Goal: Book appointment/travel/reservation

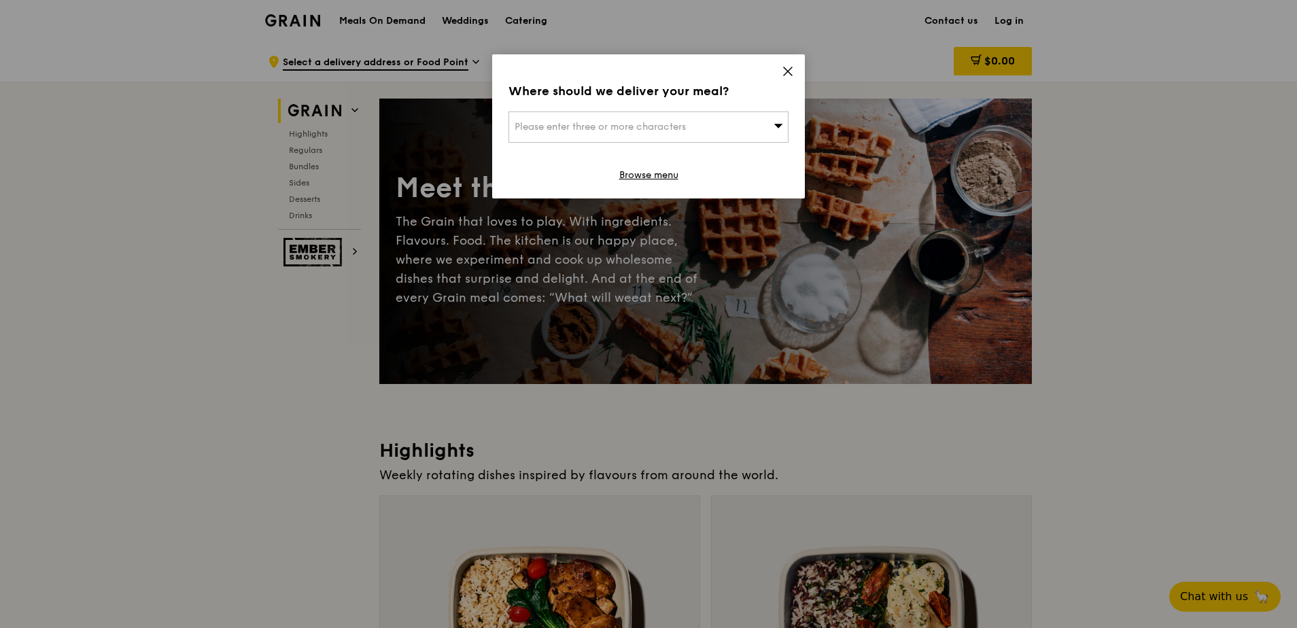
click at [737, 120] on div "Please enter three or more characters" at bounding box center [648, 126] width 280 height 31
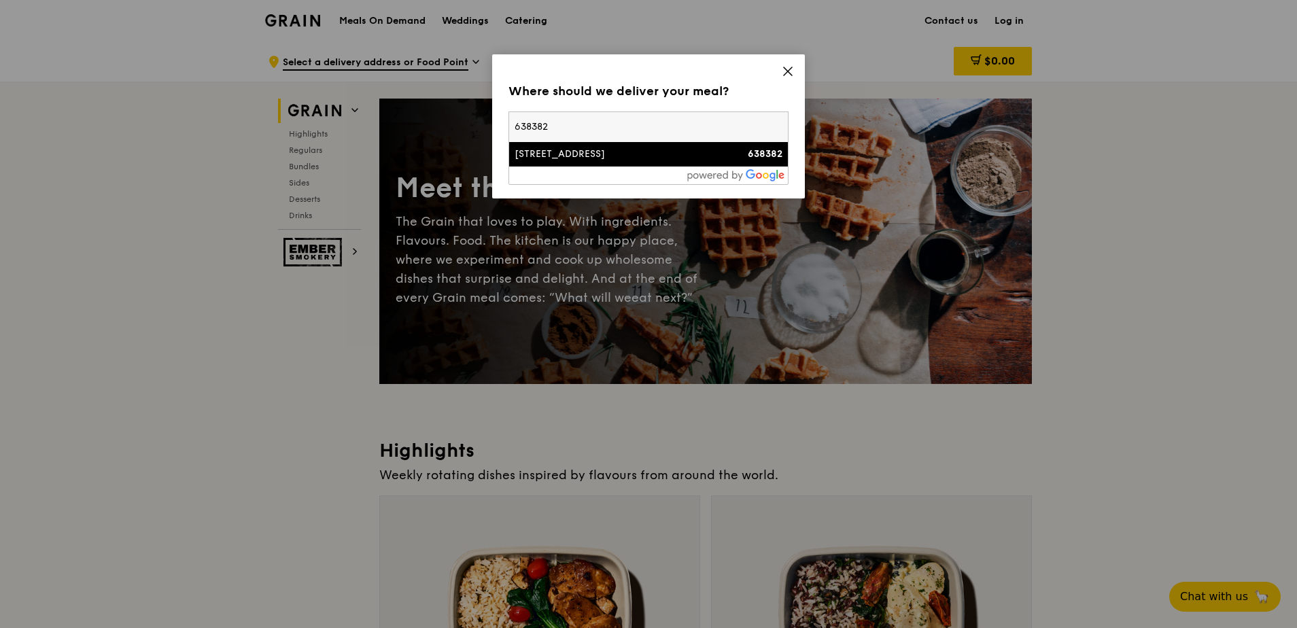
type input "638382"
click at [671, 154] on div "[STREET_ADDRESS]" at bounding box center [614, 154] width 201 height 14
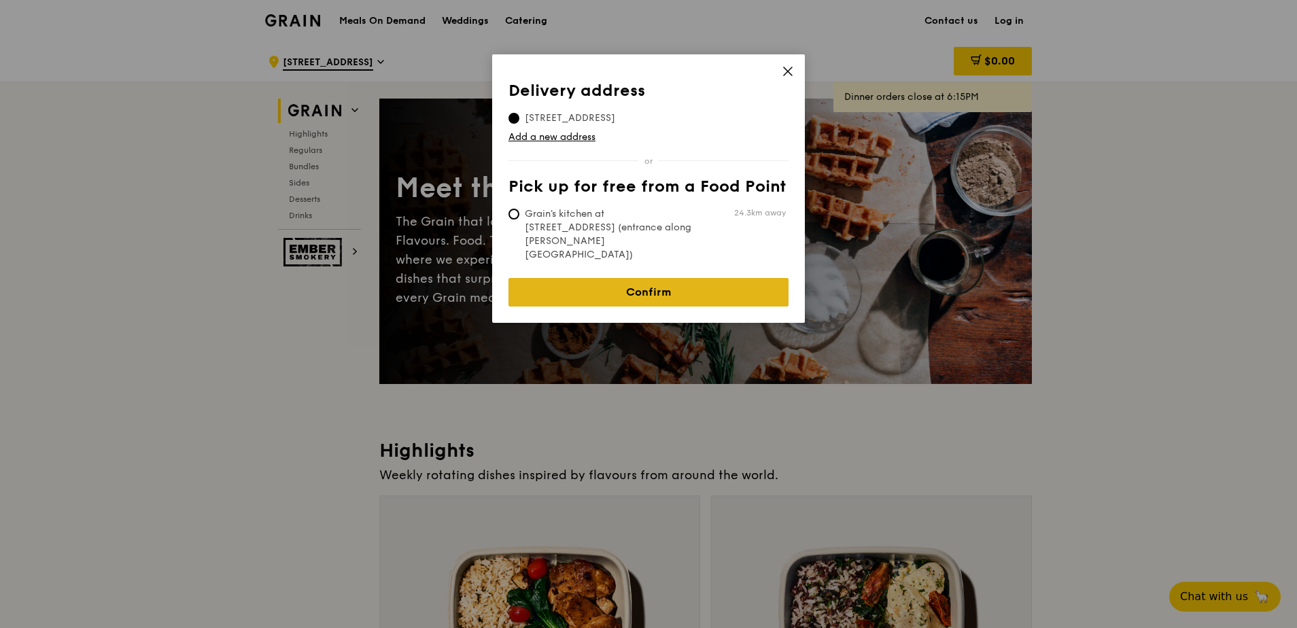
click at [636, 278] on link "Confirm" at bounding box center [648, 292] width 280 height 29
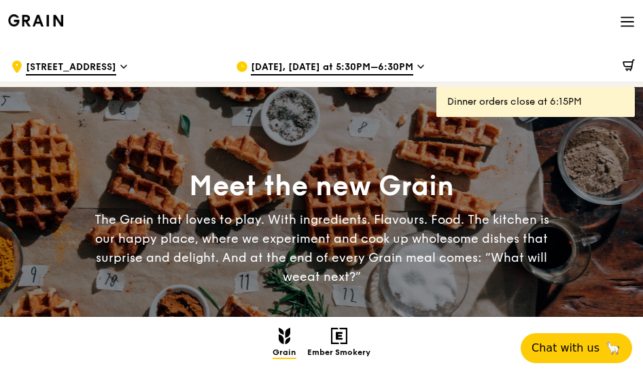
click at [406, 68] on span "[DATE], [DATE] at 5:30PM–6:30PM" at bounding box center [332, 67] width 162 height 15
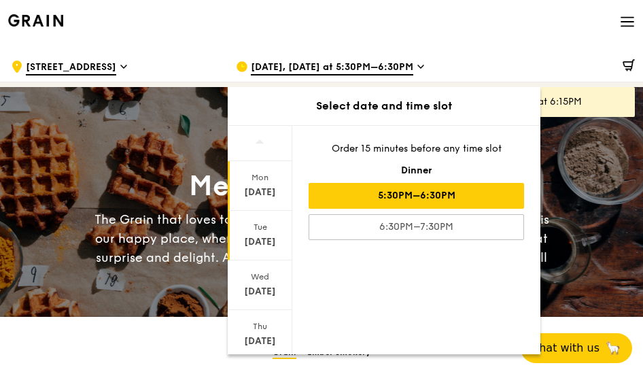
click at [268, 246] on div "[DATE]" at bounding box center [260, 242] width 60 height 14
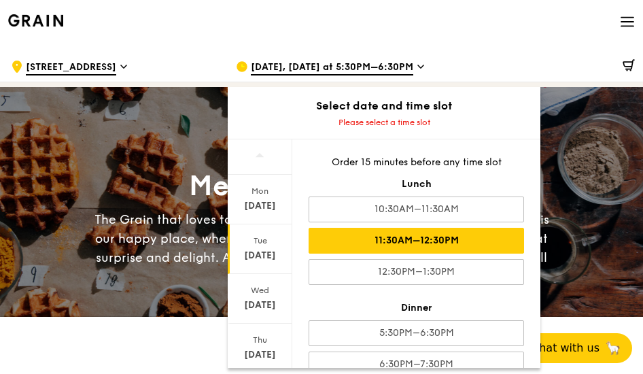
click at [421, 239] on div "11:30AM–12:30PM" at bounding box center [416, 241] width 215 height 26
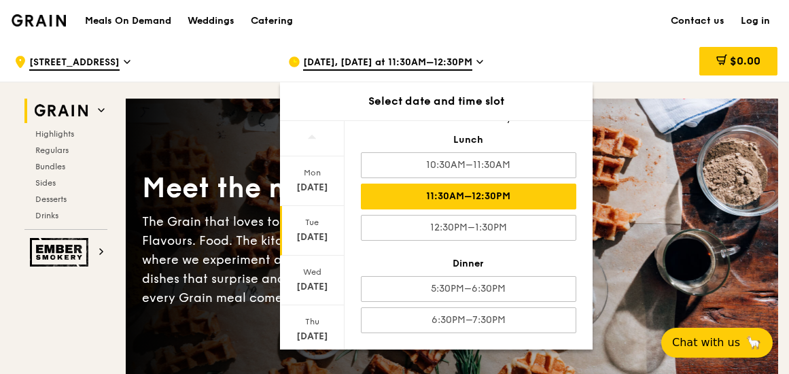
click at [500, 189] on div "11:30AM–12:30PM" at bounding box center [468, 196] width 215 height 26
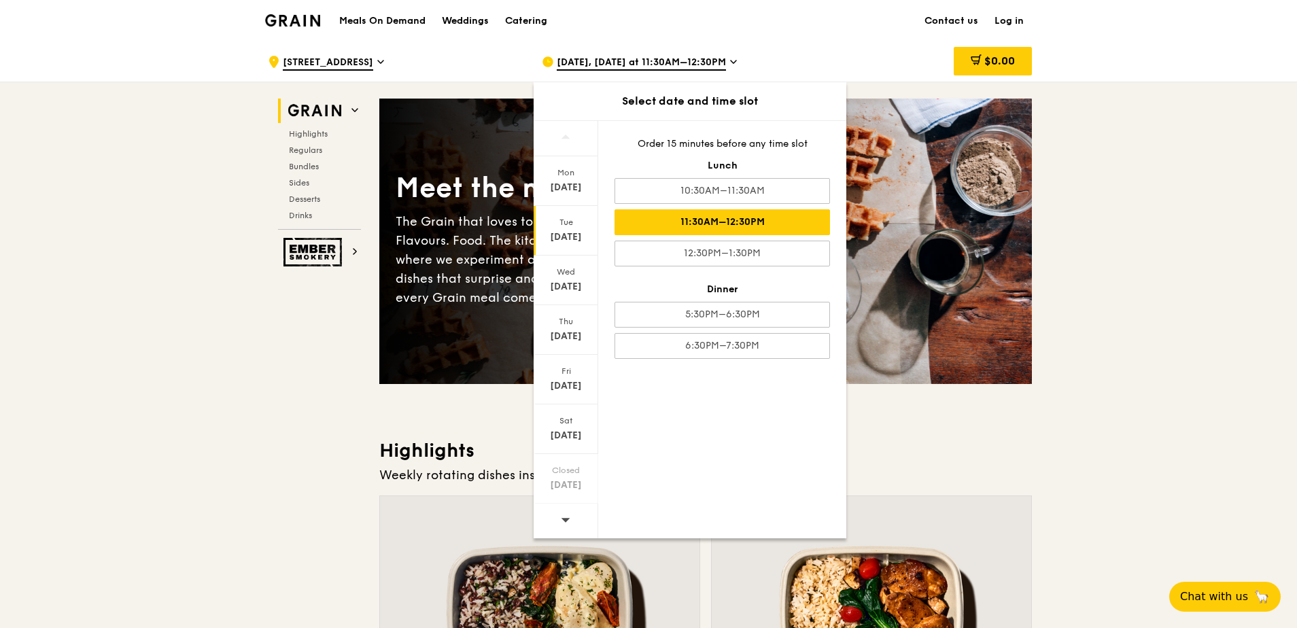
click at [779, 220] on div "11:30AM–12:30PM" at bounding box center [721, 222] width 215 height 26
